Goal: Task Accomplishment & Management: Manage account settings

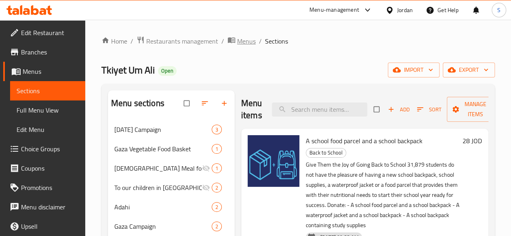
click at [253, 40] on span "Menus" at bounding box center [246, 41] width 19 height 10
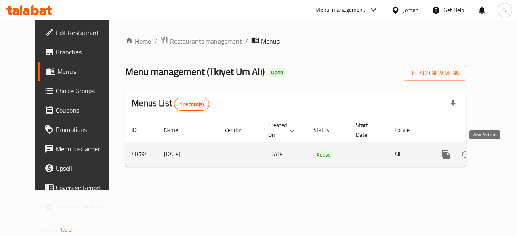
click at [495, 156] on link "enhanced table" at bounding box center [504, 154] width 19 height 19
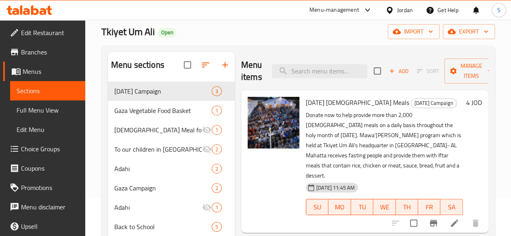
scroll to position [81, 0]
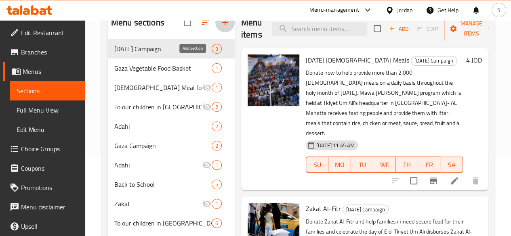
click at [220, 27] on icon "button" at bounding box center [225, 23] width 10 height 10
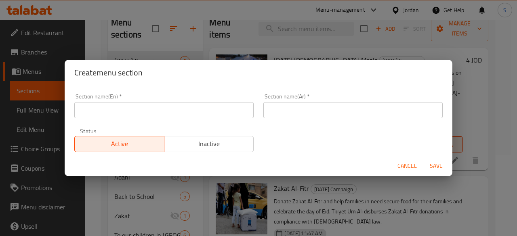
click at [197, 109] on input "text" at bounding box center [163, 110] width 179 height 16
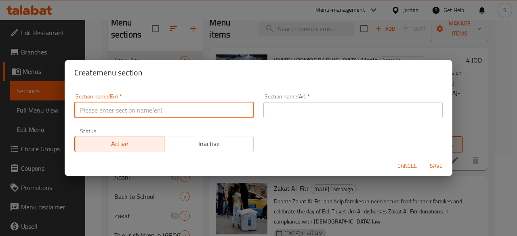
click at [197, 105] on input "text" at bounding box center [163, 110] width 179 height 16
type input "s"
click at [182, 113] on input "s" at bounding box center [163, 110] width 179 height 16
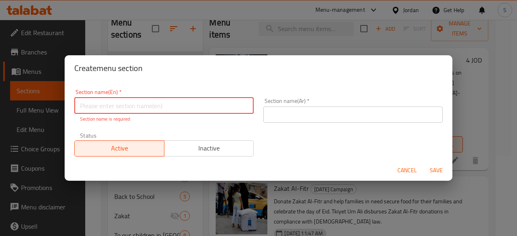
type input "d"
type input "From [GEOGRAPHIC_DATA] to [GEOGRAPHIC_DATA]"
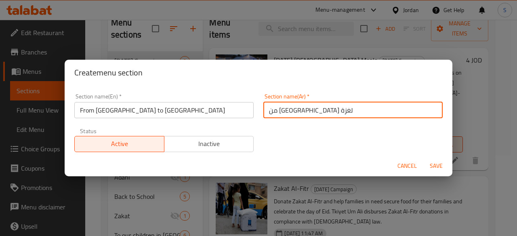
type input "من [GEOGRAPHIC_DATA] لغزة"
click at [437, 163] on span "Save" at bounding box center [436, 166] width 19 height 10
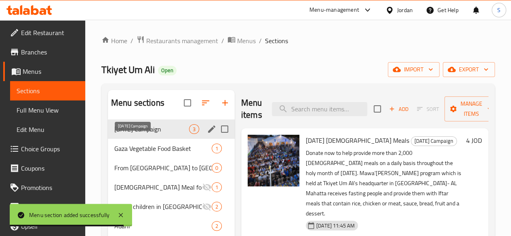
scroll to position [0, 0]
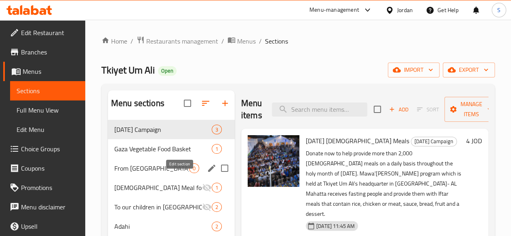
click at [208, 172] on icon "edit" at bounding box center [211, 168] width 7 height 7
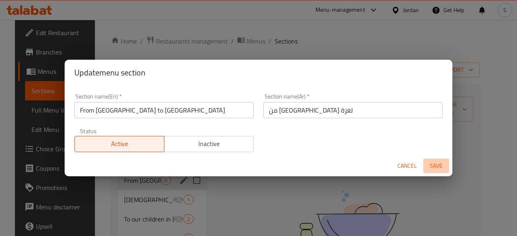
click at [438, 165] on span "Save" at bounding box center [436, 166] width 19 height 10
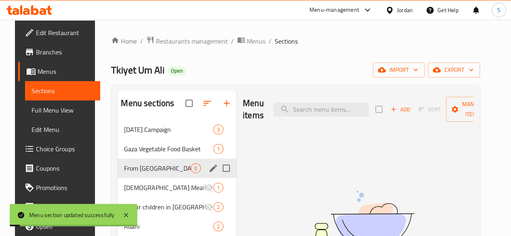
click at [390, 109] on span "Add" at bounding box center [401, 109] width 22 height 9
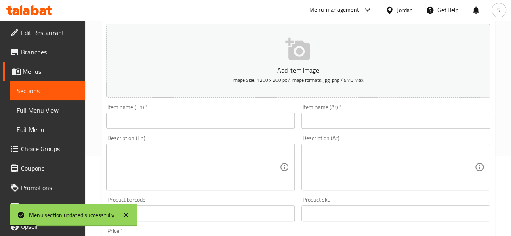
scroll to position [81, 0]
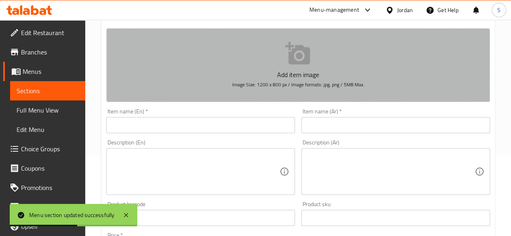
click at [213, 81] on button "Add item image Image Size: 1200 x 800 px / Image formats: jpg, png / 5MB Max." at bounding box center [298, 65] width 384 height 74
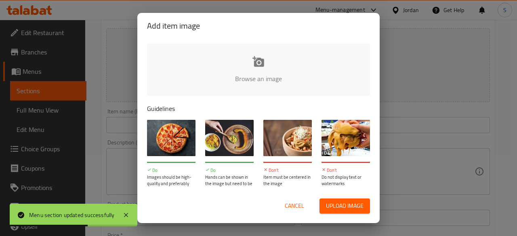
type input "C:\fakepath\Gaza meal - photo (1).jpg"
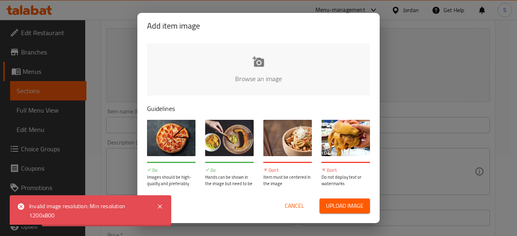
click at [295, 207] on span "Cancel" at bounding box center [294, 206] width 19 height 10
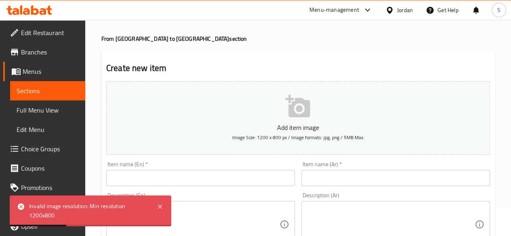
scroll to position [40, 0]
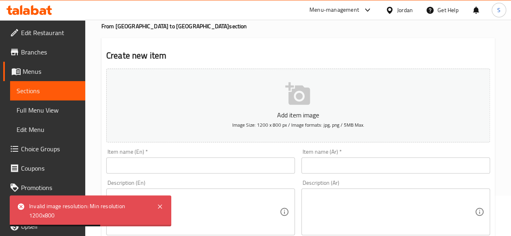
click at [196, 157] on div "Item name (En)   * Item name (En) *" at bounding box center [200, 161] width 189 height 25
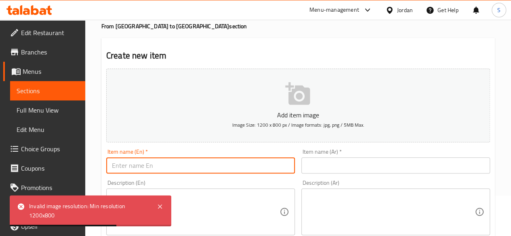
click at [196, 163] on input "text" at bounding box center [200, 166] width 189 height 16
paste input "من [GEOGRAPHIC_DATA] إلى [GEOGRAPHIC_DATA] (وجبة غذائية متكاملة)"
type input "من [GEOGRAPHIC_DATA] إلى [GEOGRAPHIC_DATA] (وجبة غذائية متكاملة)"
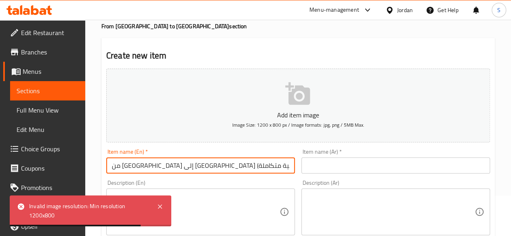
drag, startPoint x: 232, startPoint y: 162, endPoint x: 90, endPoint y: 164, distance: 142.3
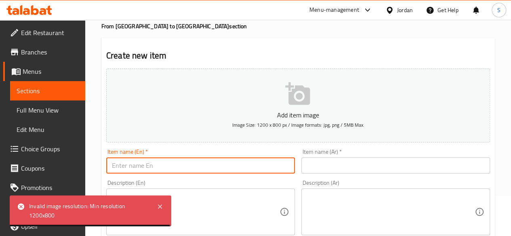
click at [360, 165] on input "text" at bounding box center [396, 166] width 189 height 16
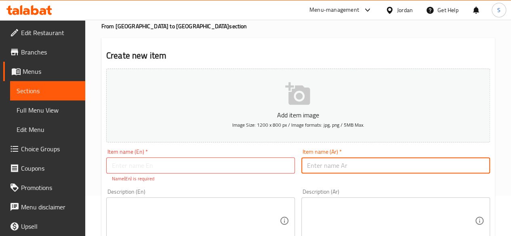
paste input "من [GEOGRAPHIC_DATA] إلى [GEOGRAPHIC_DATA] (وجبة غذائية متكاملة)"
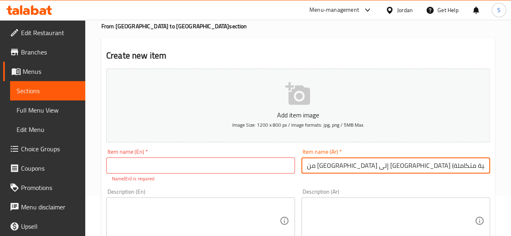
type input "من [GEOGRAPHIC_DATA] إلى [GEOGRAPHIC_DATA] (وجبة غذائية متكاملة)"
click at [270, 170] on input "text" at bounding box center [200, 166] width 189 height 16
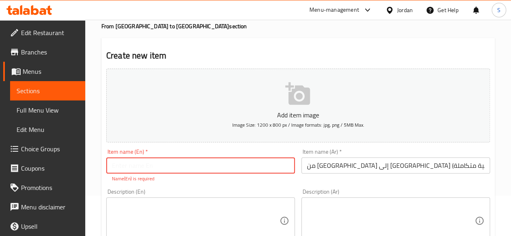
paste input "From [GEOGRAPHIC_DATA] to [GEOGRAPHIC_DATA] (A Complete Meal)"
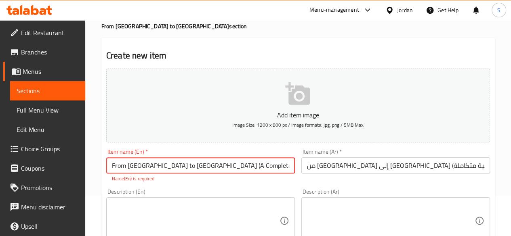
type input "From [GEOGRAPHIC_DATA] to [GEOGRAPHIC_DATA] (A Complete Meal)"
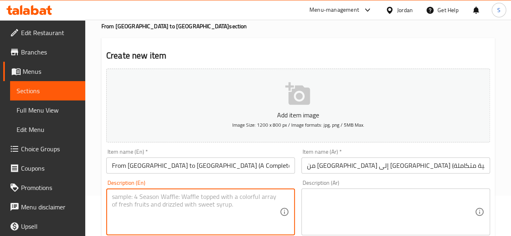
click at [232, 202] on textarea at bounding box center [196, 212] width 168 height 38
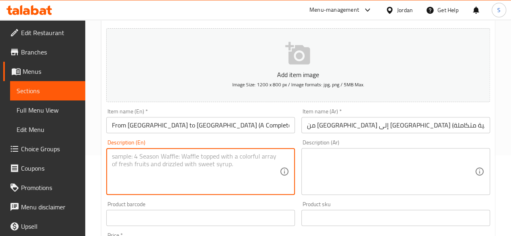
click at [355, 163] on textarea at bounding box center [391, 172] width 168 height 38
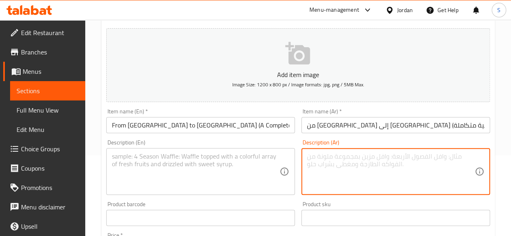
paste textarea "استجابة للاحتياجات الغذائية العاجلة في [GEOGRAPHIC_DATA]، تستأنف تكية أم علي تو…"
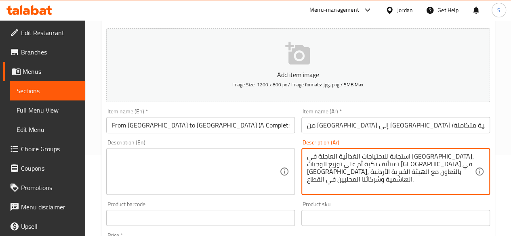
scroll to position [56, 0]
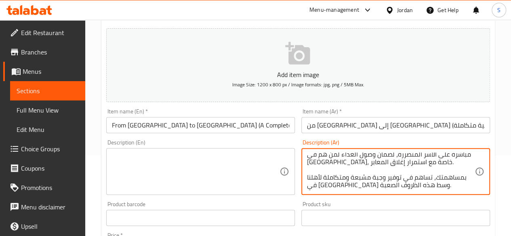
type textarea "استجابة للاحتياجات الغذائية العاجلة في [GEOGRAPHIC_DATA]، تستأنف تكية أم علي تو…"
click at [226, 163] on textarea at bounding box center [196, 172] width 168 height 38
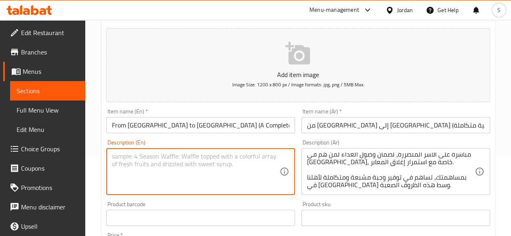
paste textarea "In response to the urgent food needs in [GEOGRAPHIC_DATA], Tkiyet Um Ali is res…"
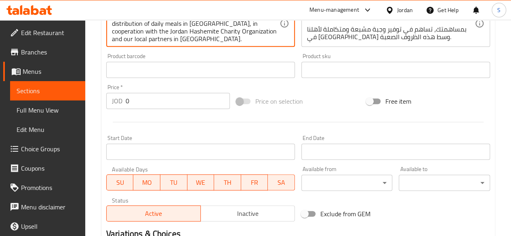
scroll to position [213, 0]
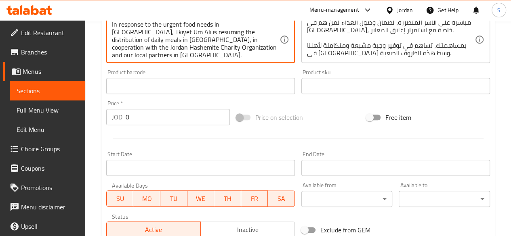
type textarea "In response to the urgent food needs in [GEOGRAPHIC_DATA], Tkiyet Um Ali is res…"
click at [221, 113] on input "1" at bounding box center [178, 117] width 104 height 16
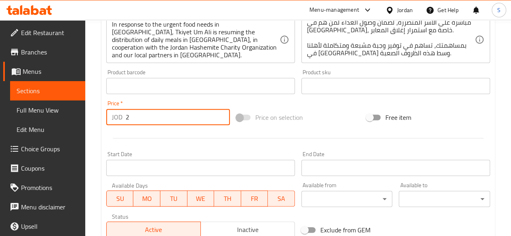
click at [221, 113] on input "2" at bounding box center [178, 117] width 104 height 16
click at [221, 113] on input "4" at bounding box center [178, 117] width 104 height 16
type input "5"
click at [221, 113] on input "5" at bounding box center [178, 117] width 104 height 16
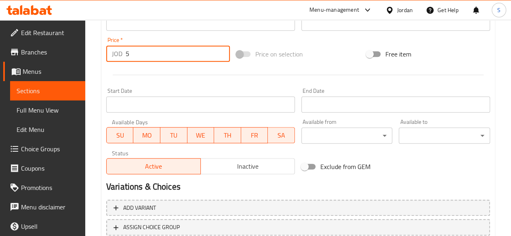
scroll to position [334, 0]
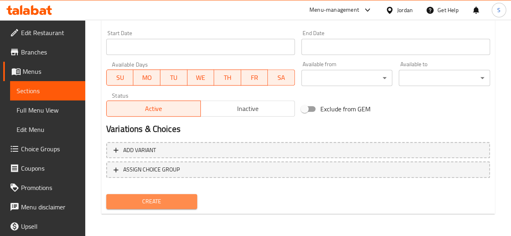
click at [172, 203] on span "Create" at bounding box center [152, 202] width 78 height 10
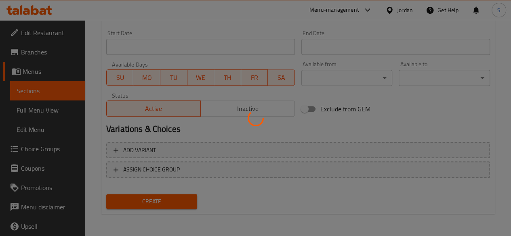
type input "0"
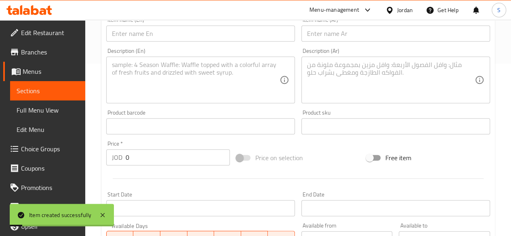
scroll to position [0, 0]
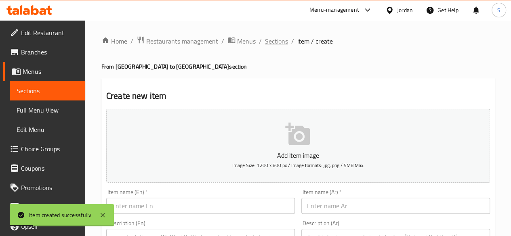
click at [272, 38] on span "Sections" at bounding box center [276, 41] width 23 height 10
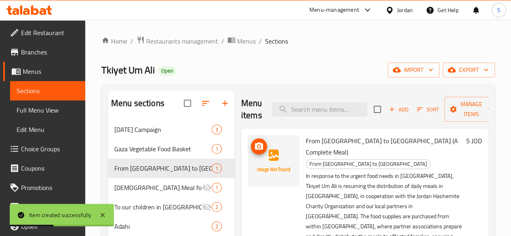
click at [248, 160] on img at bounding box center [274, 161] width 52 height 52
click at [254, 150] on icon "upload picture" at bounding box center [259, 147] width 10 height 10
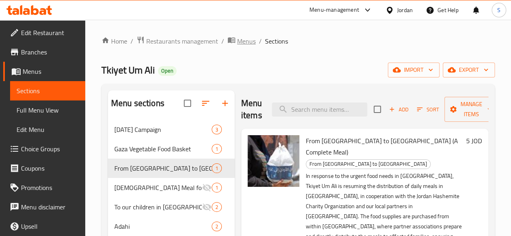
click at [244, 42] on span "Menus" at bounding box center [246, 41] width 19 height 10
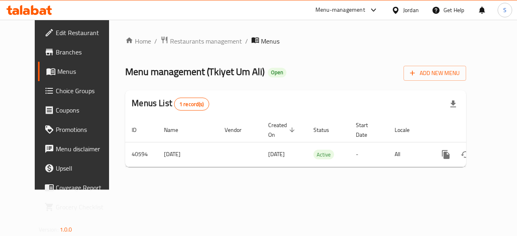
click at [183, 34] on div "Home / Restaurants management / Menus Menu management ( Tkiyet Um Ali ) Open Ad…" at bounding box center [295, 105] width 373 height 170
click at [183, 39] on span "Restaurants management" at bounding box center [206, 41] width 72 height 10
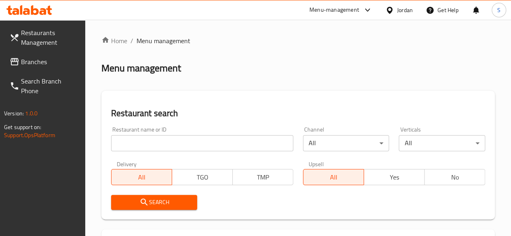
click at [155, 143] on input "search" at bounding box center [202, 143] width 182 height 16
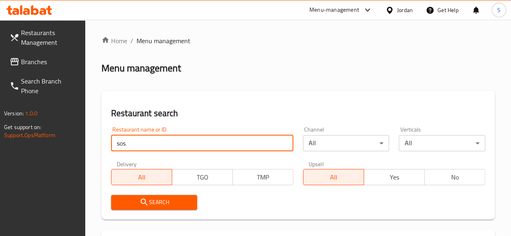
type input "sos"
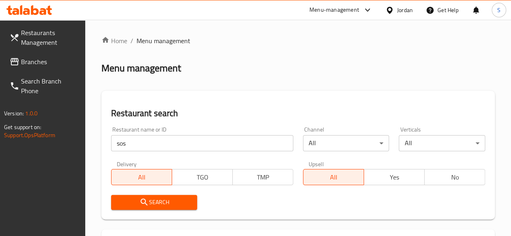
click at [179, 204] on span "Search" at bounding box center [155, 203] width 74 height 10
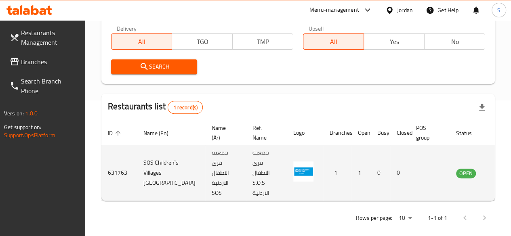
scroll to position [144, 0]
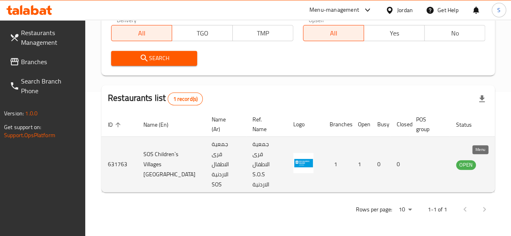
click at [499, 164] on icon "enhanced table" at bounding box center [503, 165] width 9 height 7
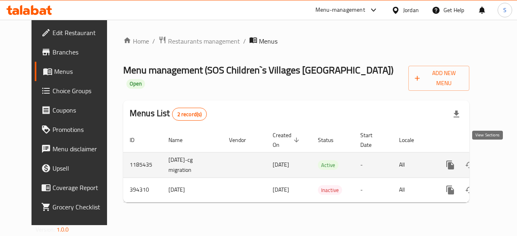
click at [504, 160] on icon "enhanced table" at bounding box center [509, 165] width 10 height 10
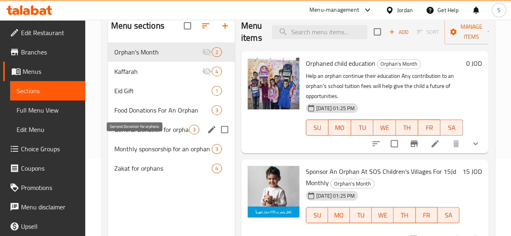
scroll to position [81, 0]
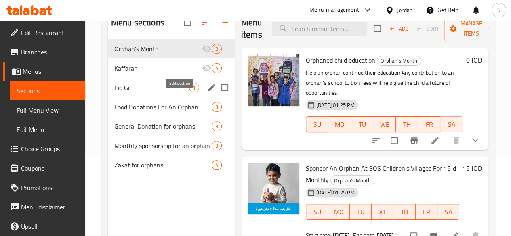
click at [208, 91] on icon "edit" at bounding box center [211, 87] width 7 height 7
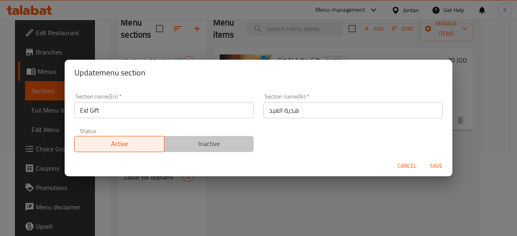
click at [232, 143] on span "Inactive" at bounding box center [209, 144] width 83 height 12
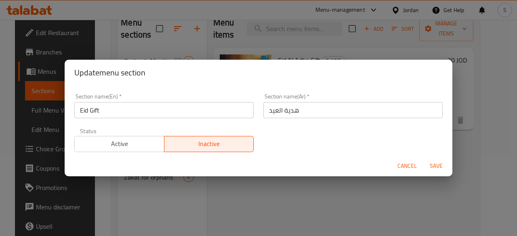
click at [433, 162] on span "Save" at bounding box center [436, 166] width 19 height 10
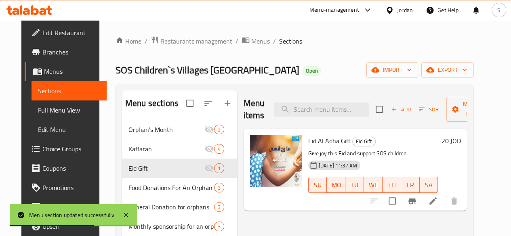
click at [223, 108] on icon "button" at bounding box center [228, 104] width 10 height 10
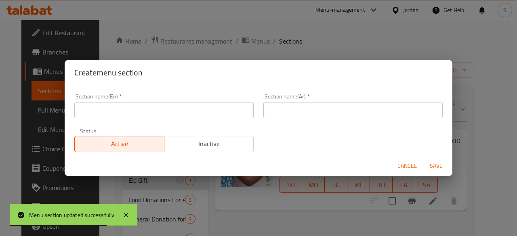
click at [232, 119] on div "Section name(En)   * Section name(En) *" at bounding box center [164, 106] width 189 height 34
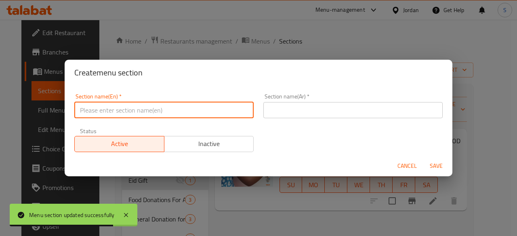
click at [231, 114] on input "text" at bounding box center [163, 110] width 179 height 16
type input "s"
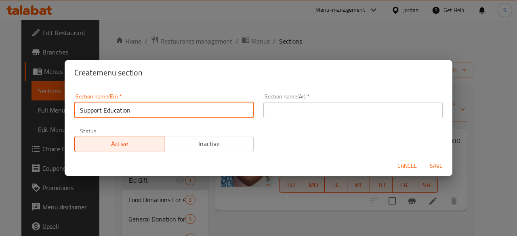
type input "Support Education"
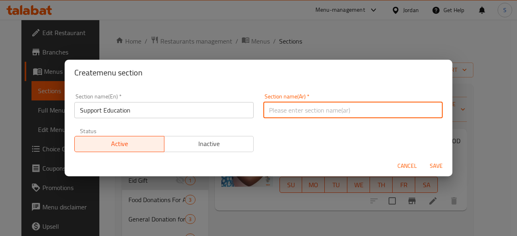
type input "h"
type input "ادعم التعليم"
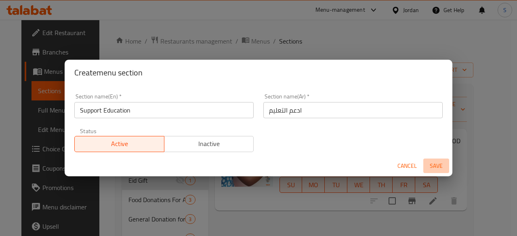
click at [436, 166] on span "Save" at bounding box center [436, 166] width 19 height 10
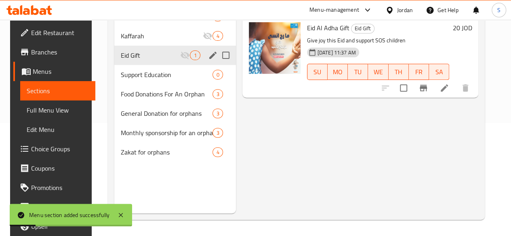
scroll to position [73, 0]
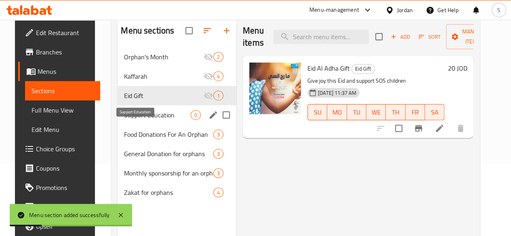
click at [132, 120] on span "Support Education" at bounding box center [157, 115] width 67 height 10
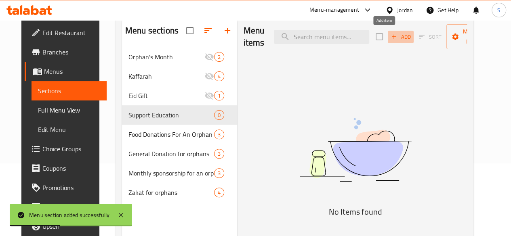
click at [390, 33] on span "Add" at bounding box center [401, 36] width 22 height 9
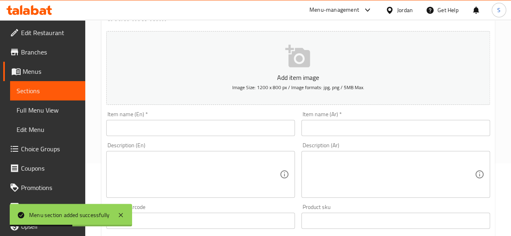
click at [231, 121] on div "Item name (En)   * Item name (En) *" at bounding box center [200, 124] width 189 height 25
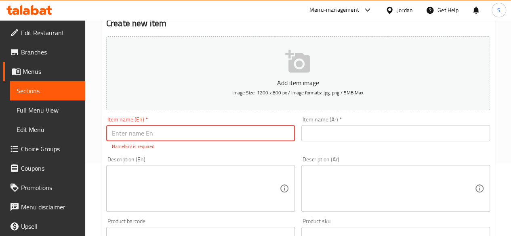
type input "س"
type input "Support Education"
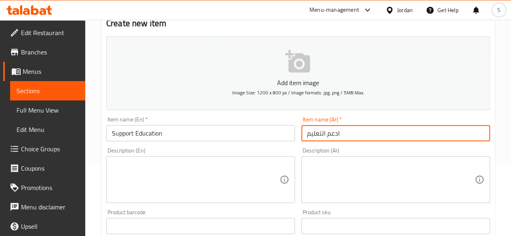
type input "ادعم التعليم"
click at [168, 169] on textarea at bounding box center [196, 180] width 168 height 38
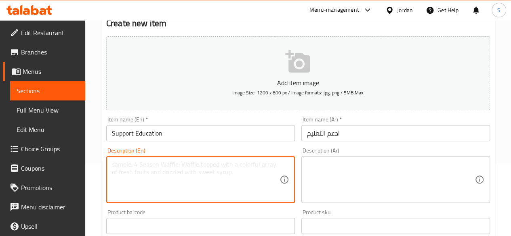
paste textarea "This item will directly support our Education Support Fund, which covers tuitio…"
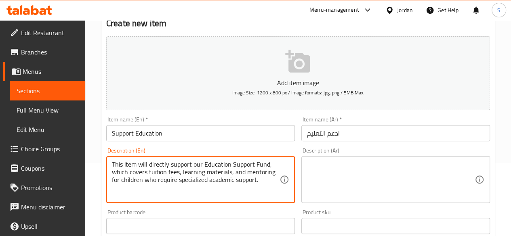
drag, startPoint x: 202, startPoint y: 165, endPoint x: 194, endPoint y: 165, distance: 7.7
click at [194, 165] on textarea "This item will directly support our Education Support Fund, which covers tuitio…" at bounding box center [196, 180] width 168 height 38
click at [248, 181] on textarea "This item will directly support SOS's Education Support Fund, which covers tuit…" at bounding box center [196, 180] width 168 height 38
drag, startPoint x: 264, startPoint y: 180, endPoint x: 111, endPoint y: 165, distance: 153.5
click at [111, 165] on div "This item will directly support SOS's Education Support Fund, which covers tuit…" at bounding box center [200, 179] width 189 height 47
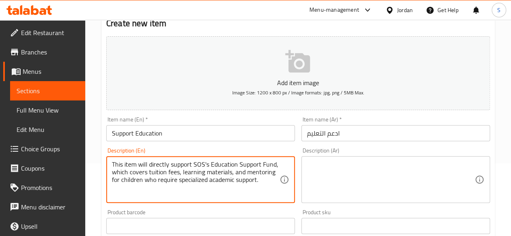
type textarea "This item will directly support SOS's Education Support Fund, which covers tuit…"
click at [396, 168] on textarea at bounding box center [391, 180] width 168 height 38
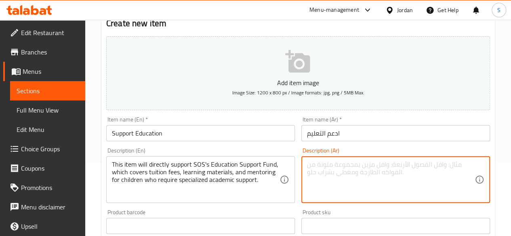
paste textarea "سيدعم هذا البند مباشرةً صندوق دعم التعليم التابع لمنظمة SOS، والذي يغطي رسوم ال…"
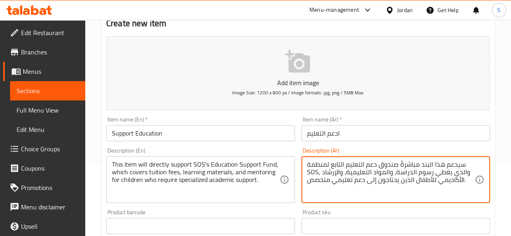
drag, startPoint x: 401, startPoint y: 165, endPoint x: 465, endPoint y: 165, distance: 63.9
click at [465, 165] on textarea "سيدعم هذا البند مباشرةً صندوق دعم التعليم التابع لمنظمة SOS، والذي يغطي رسوم ال…" at bounding box center [391, 180] width 168 height 38
type textarea "صندوق دعم التعليم التابع لمنظمة SOS، والذي يغطي رسوم الدراسة، والمواد التعليمية…"
click at [479, 164] on div "صندوق دعم التعليم التابع لمنظمة SOS، والذي يغطي رسوم الدراسة، والمواد التعليمية…" at bounding box center [396, 179] width 189 height 47
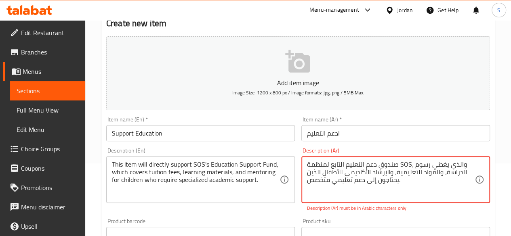
drag, startPoint x: 409, startPoint y: 175, endPoint x: 474, endPoint y: 155, distance: 68.3
click at [474, 155] on div "Description (Ar) صندوق دعم التعليم التابع لمنظمة SOS، والذي يغطي رسوم الدراسة، …" at bounding box center [396, 180] width 189 height 64
click at [457, 174] on textarea "صندوق دعم التعليم التابع لمنظمة SOS، والذي يغطي رسوم الدراسة، والمواد التعليمية…" at bounding box center [391, 180] width 168 height 38
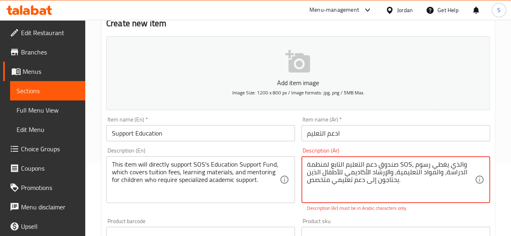
click at [457, 174] on textarea "صندوق دعم التعليم التابع لمنظمة SOS، والذي يغطي رسوم الدراسة، والمواد التعليمية…" at bounding box center [391, 180] width 168 height 38
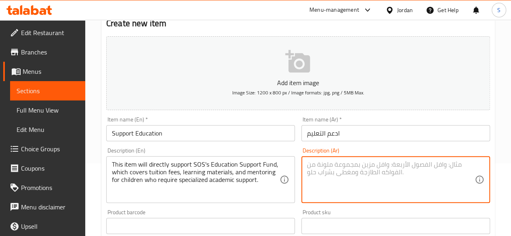
click at [458, 164] on textarea at bounding box center [391, 180] width 168 height 38
paste textarea "سيدعم تبرعك صندوق دعم التعليم التابع لمنظمة SOS، والذي يغطي رسوم الدراسة، والمو…"
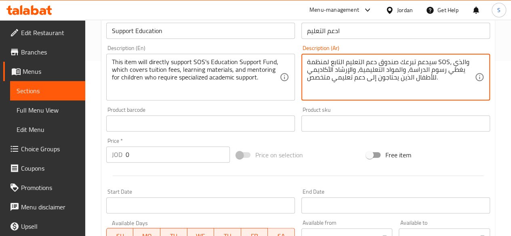
scroll to position [194, 0]
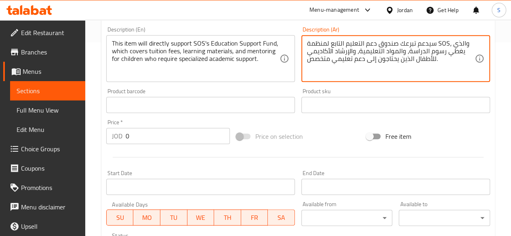
type textarea "سيدعم تبرعك صندوق دعم التعليم التابع لمنظمة SOS، والذي يغطي رسوم الدراسة، والمو…"
click at [218, 132] on input "1" at bounding box center [178, 136] width 104 height 16
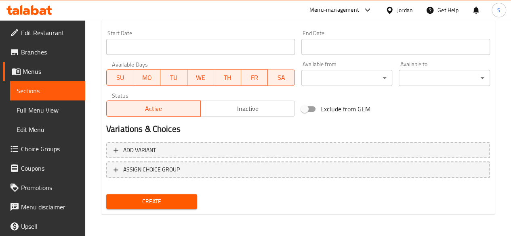
type input "10"
click at [167, 198] on span "Create" at bounding box center [152, 202] width 78 height 10
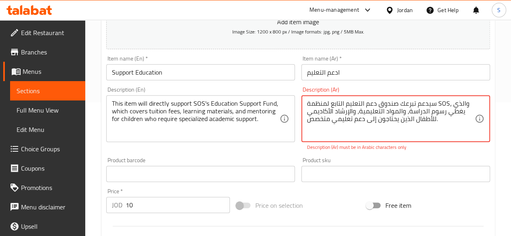
drag, startPoint x: 455, startPoint y: 123, endPoint x: 467, endPoint y: 56, distance: 67.9
click at [467, 56] on div "Add item image Image Size: 1200 x 800 px / Image formats: jpg, png / 5MB Max. I…" at bounding box center [298, 150] width 390 height 357
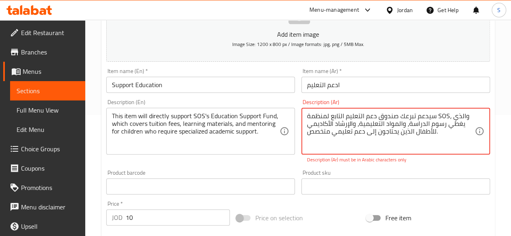
click at [394, 117] on textarea "سيدعم تبرعك صندوق دعم التعليم التابع لمنظمة SOS، والذي يغطي رسوم الدراسة، والمو…" at bounding box center [391, 131] width 168 height 38
click at [399, 118] on textarea "سيدعم تبرعك صندوق دعم التعليم التابع لمنظمة SOS، والذي يغطي رسوم الدراسة، والمو…" at bounding box center [391, 131] width 168 height 38
drag, startPoint x: 329, startPoint y: 116, endPoint x: 292, endPoint y: 116, distance: 37.2
click at [292, 116] on div "Add item image Image Size: 1200 x 800 px / Image formats: jpg, png / 5MB Max. I…" at bounding box center [298, 163] width 390 height 357
drag, startPoint x: 442, startPoint y: 138, endPoint x: 491, endPoint y: 104, distance: 59.2
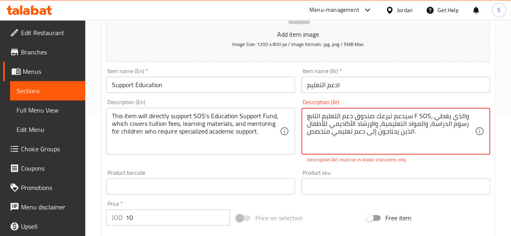
click at [489, 104] on div "Description (Ar) سيدعم تبرعك صندوق دعم التعليم التابع F SOS، والذي يغطي رسوم ال…" at bounding box center [396, 131] width 189 height 64
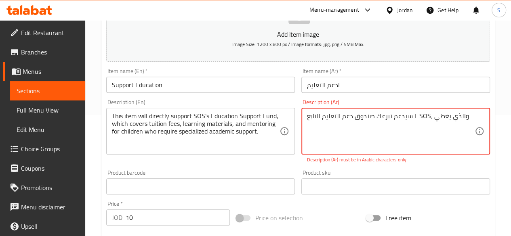
type textarea "سيدعم تبرعك صندوق دعم التعليم التابع F SOS، والذي يغطي"
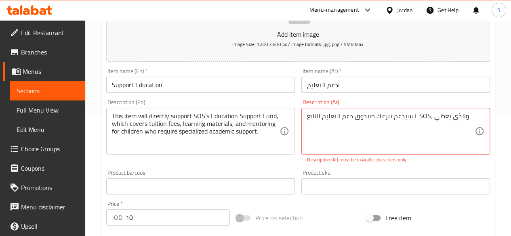
drag, startPoint x: 464, startPoint y: 116, endPoint x: 406, endPoint y: 119, distance: 57.9
click at [413, 119] on div "سيدعم تبرعك صندوق دعم التعليم التابع F SOS، والذي يغطي Description (Ar)" at bounding box center [396, 131] width 189 height 47
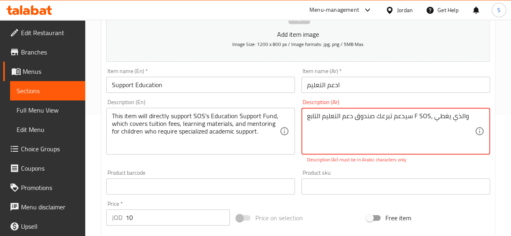
click at [406, 119] on textarea "سيدعم تبرعك صندوق دعم التعليم التابع F SOS، والذي يغطي" at bounding box center [391, 131] width 168 height 38
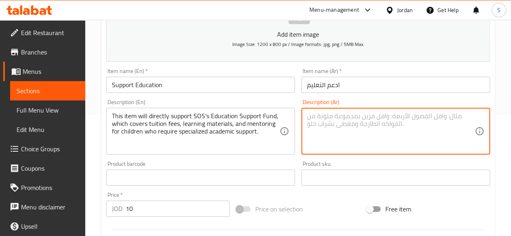
paste textarea "سيدعم تبرعك صندوق دعم التعليم التابع لجمعية قرى الأطفال والذي يغطي رسوم الدراسة…"
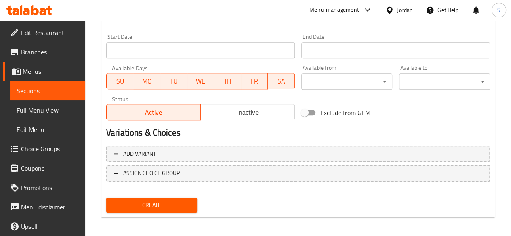
scroll to position [334, 0]
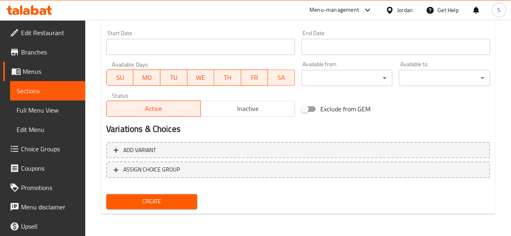
type textarea "سيدعم تبرعك صندوق دعم التعليم التابع لجمعية قرى الأطفال والذي يغطي رسوم الدراسة…"
click at [159, 205] on span "Create" at bounding box center [152, 202] width 78 height 10
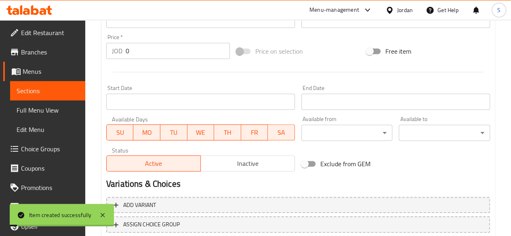
scroll to position [173, 0]
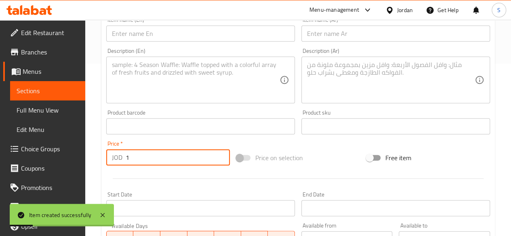
click at [221, 155] on input "1" at bounding box center [178, 158] width 104 height 16
click at [221, 155] on input "2" at bounding box center [178, 158] width 104 height 16
click at [221, 155] on input "3" at bounding box center [178, 158] width 104 height 16
click at [221, 155] on input "4" at bounding box center [178, 158] width 104 height 16
click at [221, 155] on input "5" at bounding box center [178, 158] width 104 height 16
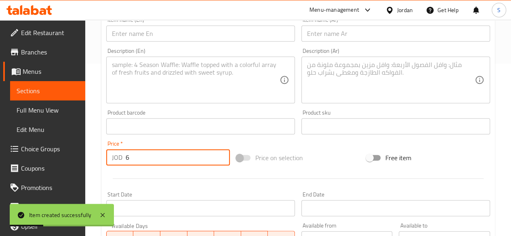
click at [221, 155] on input "6" at bounding box center [178, 158] width 104 height 16
click at [221, 155] on input "7" at bounding box center [178, 158] width 104 height 16
click at [221, 155] on input "8" at bounding box center [178, 158] width 104 height 16
click at [221, 155] on input "9" at bounding box center [178, 158] width 104 height 16
type input "10"
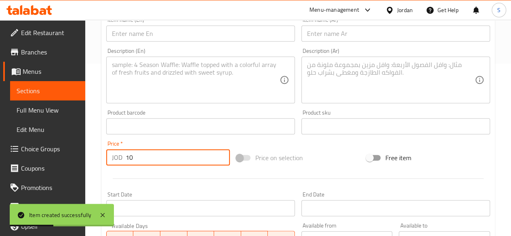
click at [221, 155] on input "10" at bounding box center [178, 158] width 104 height 16
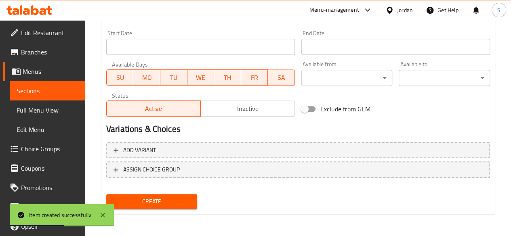
click at [173, 200] on span "Create" at bounding box center [152, 202] width 78 height 10
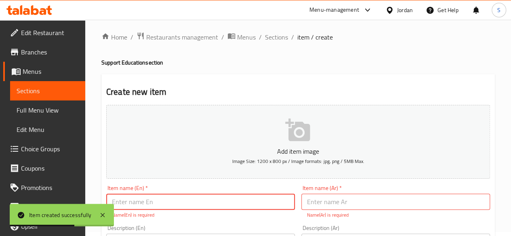
scroll to position [0, 0]
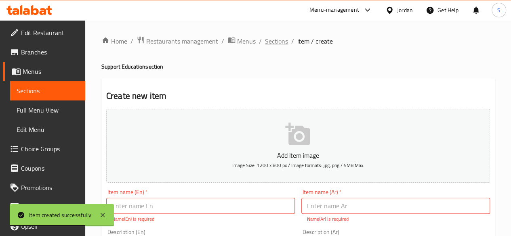
click at [283, 40] on span "Sections" at bounding box center [276, 41] width 23 height 10
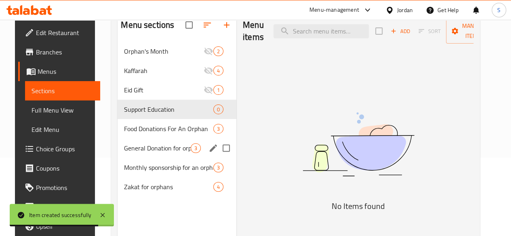
scroll to position [81, 0]
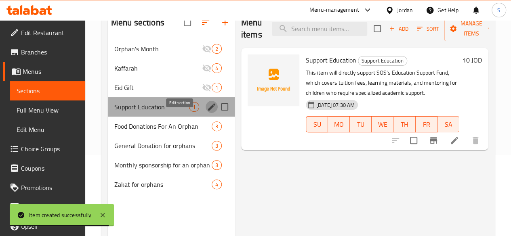
click at [207, 112] on icon "edit" at bounding box center [212, 107] width 10 height 10
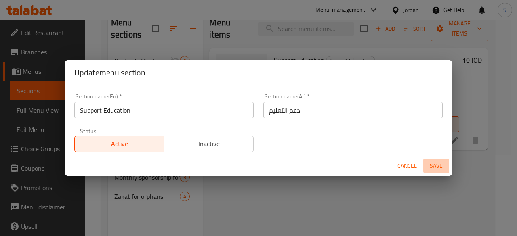
click at [430, 168] on span "Save" at bounding box center [436, 166] width 19 height 10
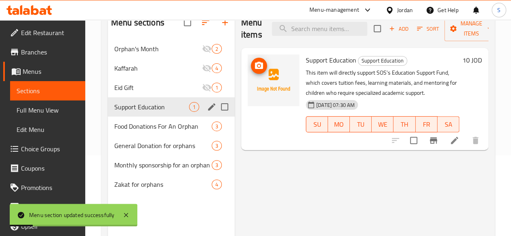
click at [248, 70] on img at bounding box center [274, 81] width 52 height 52
click at [248, 78] on img at bounding box center [274, 81] width 52 height 52
click at [248, 69] on img at bounding box center [274, 81] width 52 height 52
click at [254, 70] on icon "upload picture" at bounding box center [259, 66] width 10 height 10
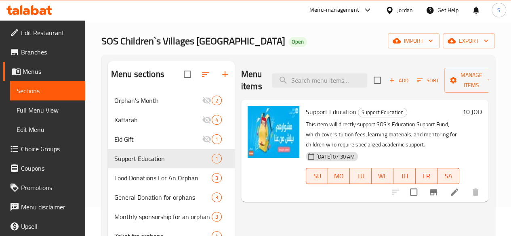
scroll to position [0, 0]
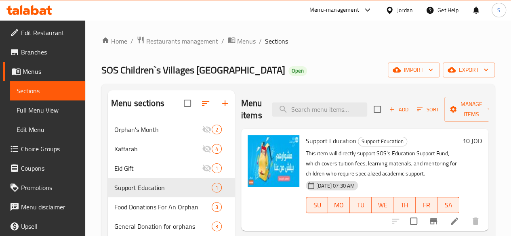
click at [51, 75] on span "Menus" at bounding box center [51, 72] width 56 height 10
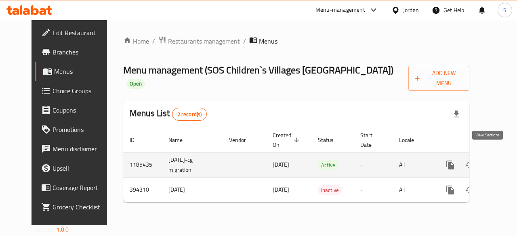
click at [499, 156] on link "enhanced table" at bounding box center [508, 165] width 19 height 19
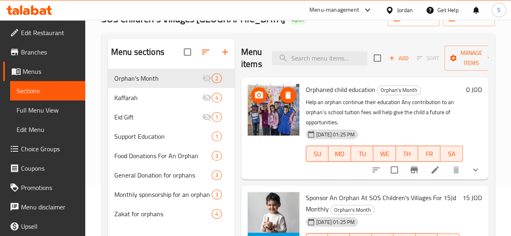
scroll to position [113, 0]
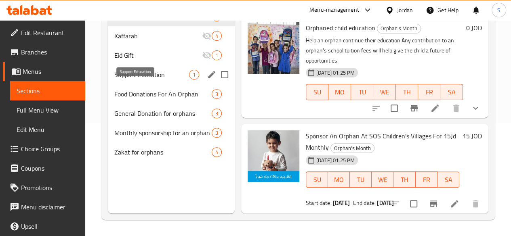
click at [133, 80] on span "Support Education" at bounding box center [151, 75] width 75 height 10
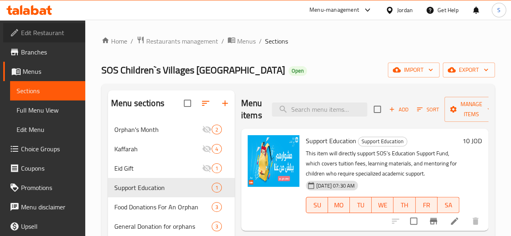
click at [44, 37] on span "Edit Restaurant" at bounding box center [50, 33] width 58 height 10
click at [460, 223] on li at bounding box center [454, 222] width 23 height 13
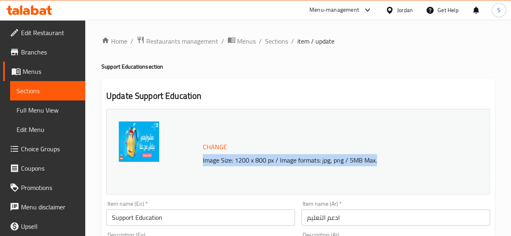
drag, startPoint x: 201, startPoint y: 161, endPoint x: 385, endPoint y: 167, distance: 183.6
click at [385, 167] on div "Change Image Size: 1200 x 800 px / Image formats: jpg, png / 5MB Max." at bounding box center [298, 152] width 384 height 86
copy p "Image Size: 1200 x 800 px / Image formats: jpg, png / 5MB Max."
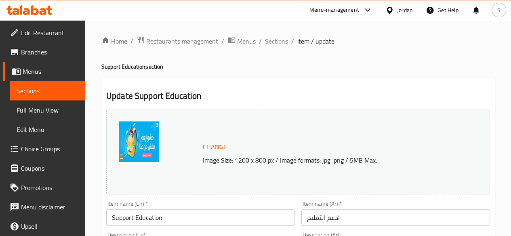
click at [197, 92] on h2 "Update Support Education" at bounding box center [298, 96] width 384 height 12
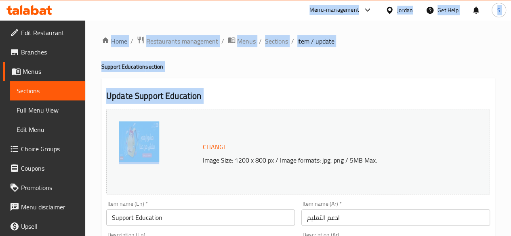
drag, startPoint x: 216, startPoint y: 103, endPoint x: 109, endPoint y: 7, distance: 144.2
click at [109, 20] on div "​ Menu-management Jordan Get Help S Edit Restaurant Branches Menus Sections Ful…" at bounding box center [255, 128] width 511 height 217
